Goal: Information Seeking & Learning: Learn about a topic

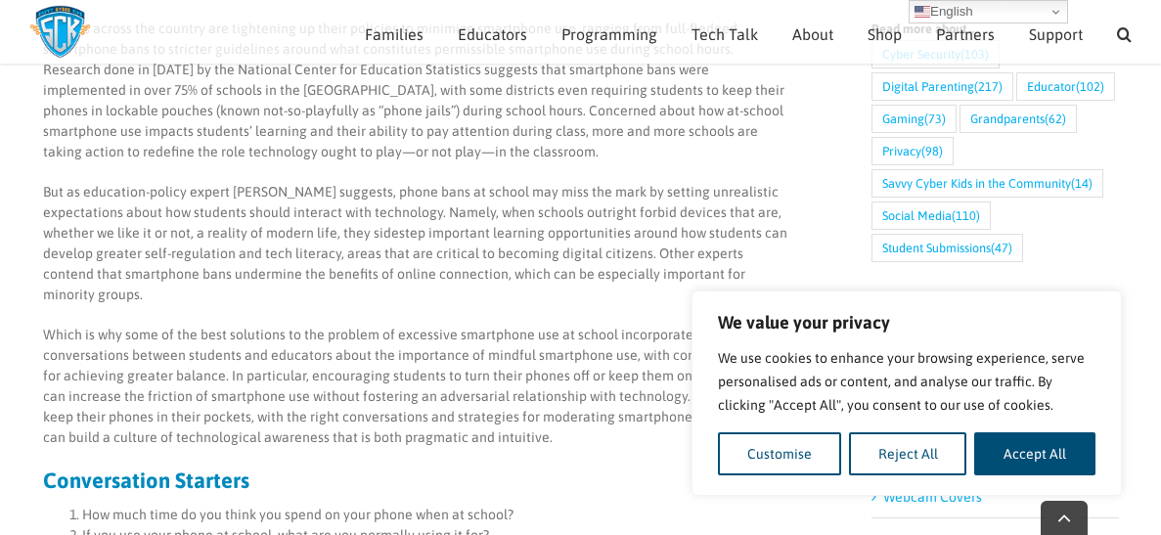
scroll to position [833, 0]
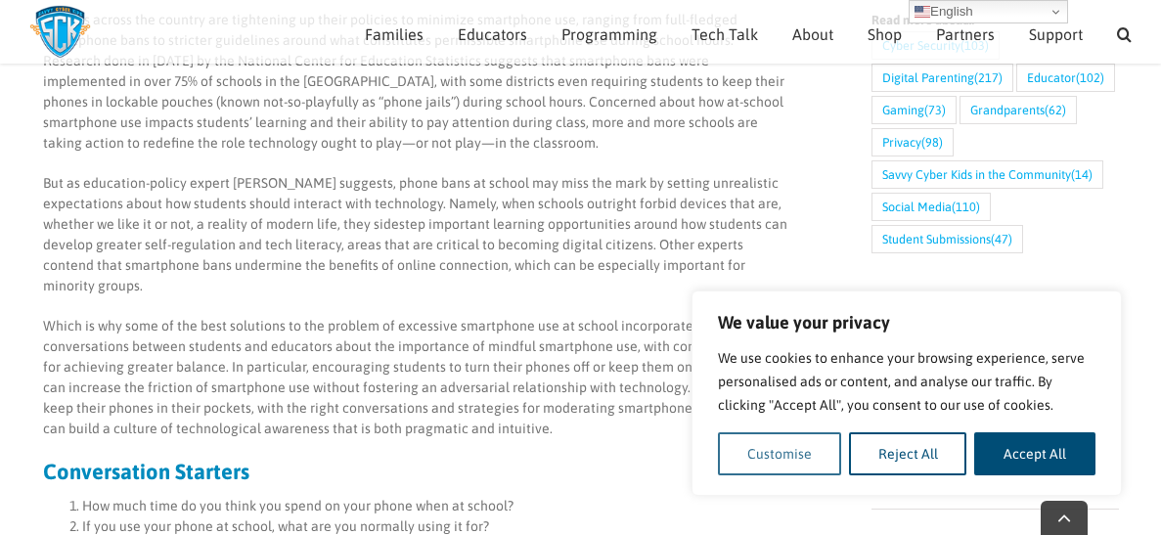
click at [775, 442] on button "Customise" at bounding box center [779, 453] width 123 height 43
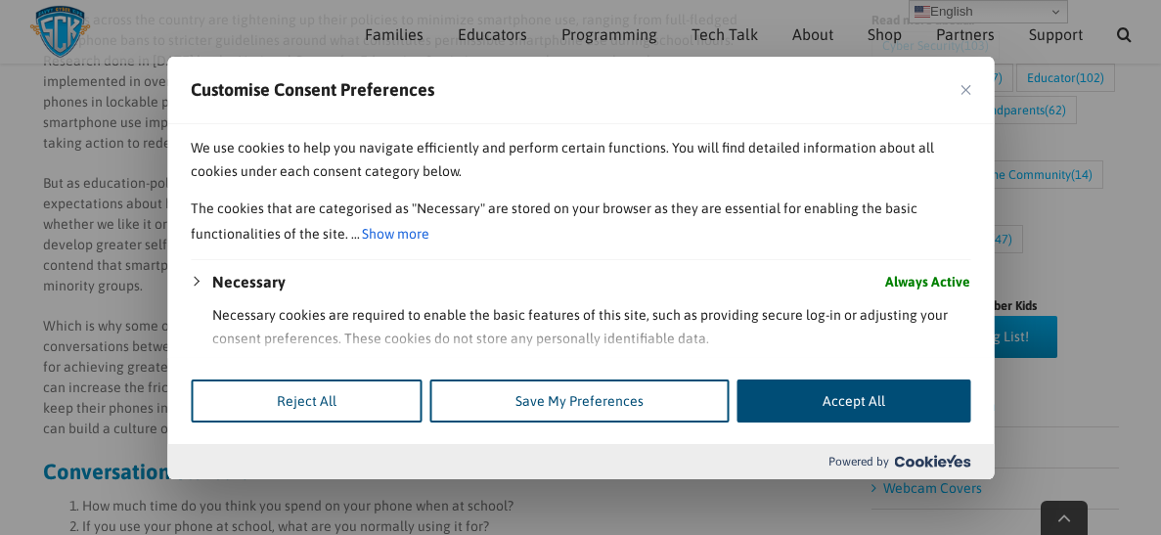
click at [923, 23] on div at bounding box center [580, 267] width 1161 height 535
click at [967, 84] on img "Close" at bounding box center [966, 89] width 10 height 10
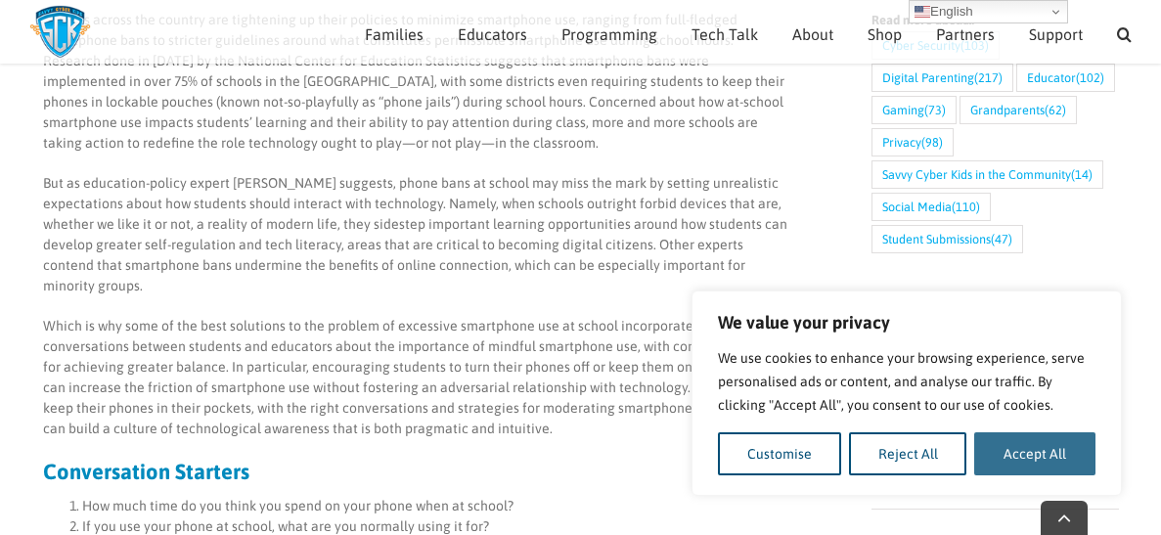
click at [1013, 438] on button "Accept All" at bounding box center [1034, 453] width 121 height 43
checkbox input "true"
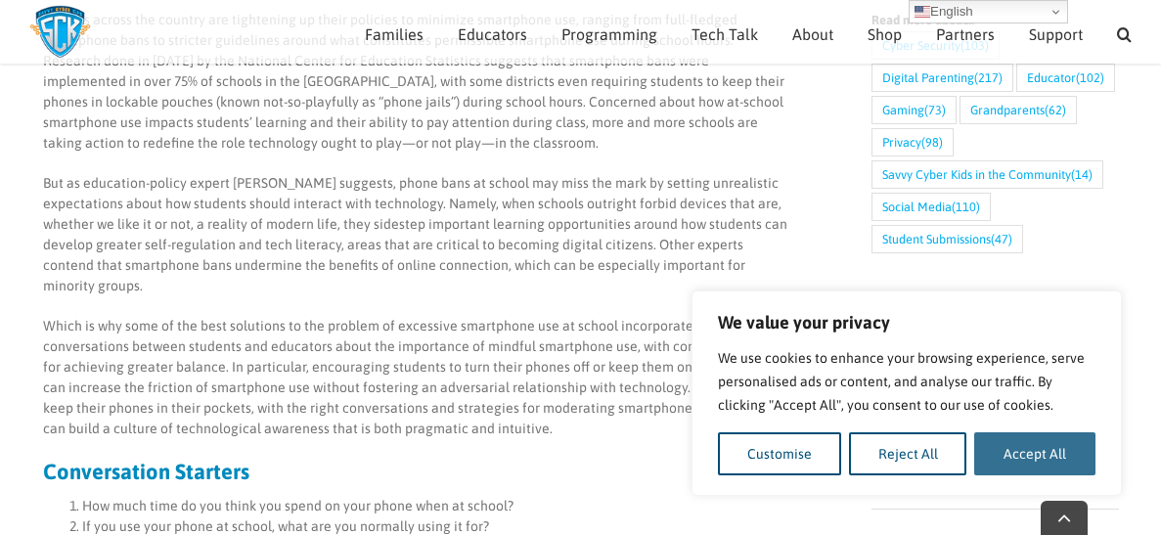
checkbox input "true"
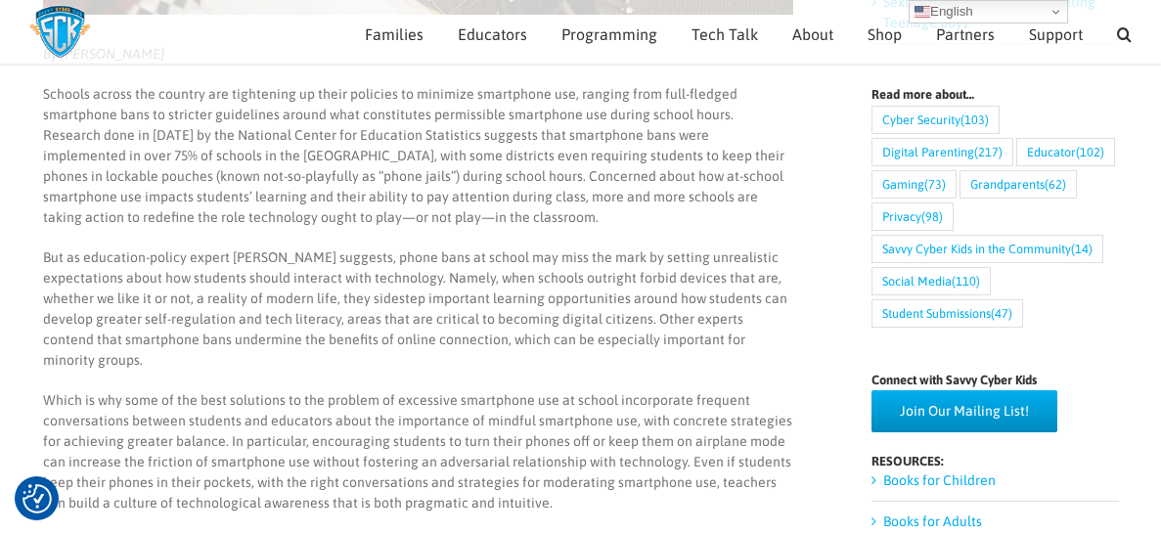
scroll to position [747, 0]
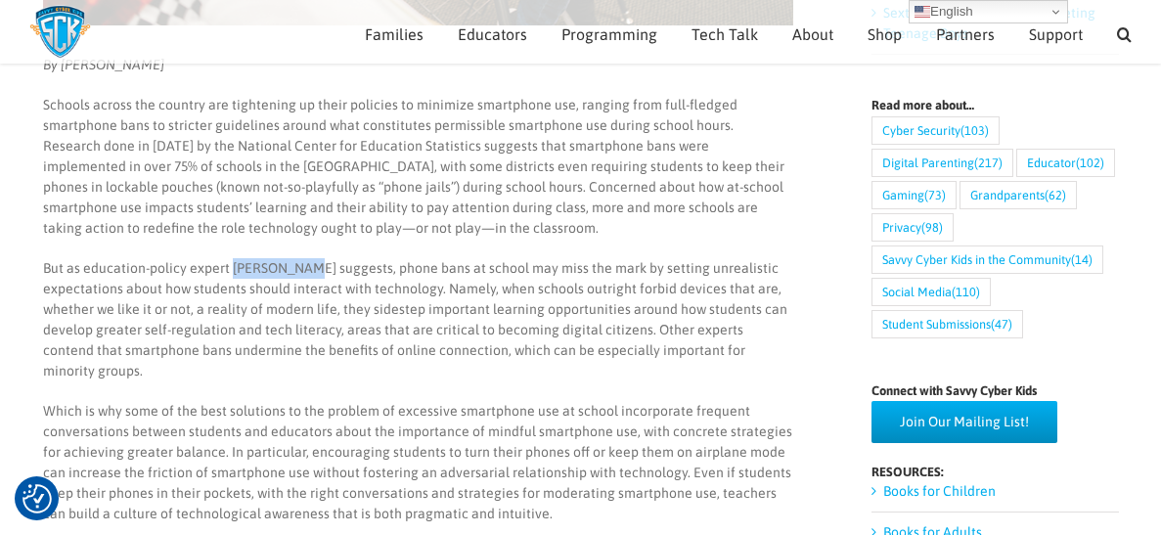
drag, startPoint x: 230, startPoint y: 264, endPoint x: 302, endPoint y: 259, distance: 72.6
click at [302, 259] on p "But as education-policy expert [PERSON_NAME] suggests, phone bans at school may…" at bounding box center [418, 319] width 750 height 123
copy p "[PERSON_NAME]"
